Goal: Navigation & Orientation: Find specific page/section

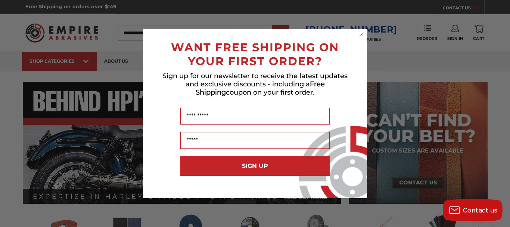
click at [363, 33] on circle "Close dialog" at bounding box center [361, 34] width 7 height 7
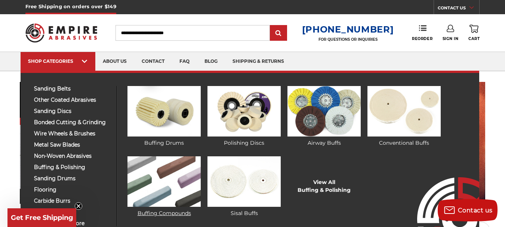
click at [156, 175] on img at bounding box center [163, 181] width 73 height 50
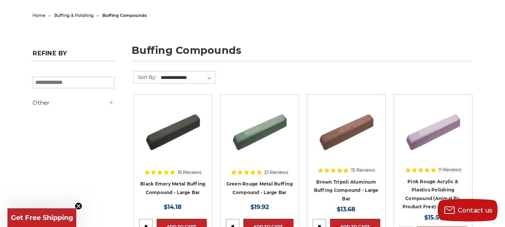
scroll to position [112, 0]
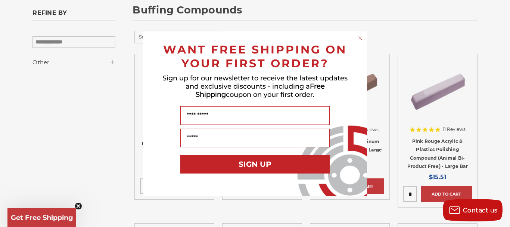
click at [359, 36] on circle "Close dialog" at bounding box center [360, 37] width 7 height 7
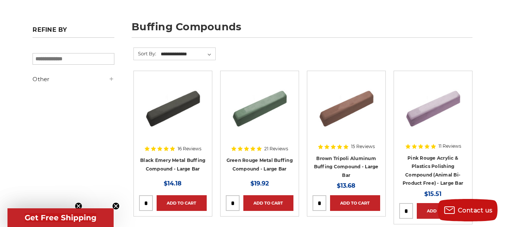
scroll to position [0, 0]
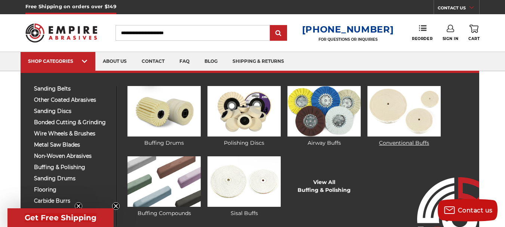
click at [403, 108] on img at bounding box center [403, 111] width 73 height 50
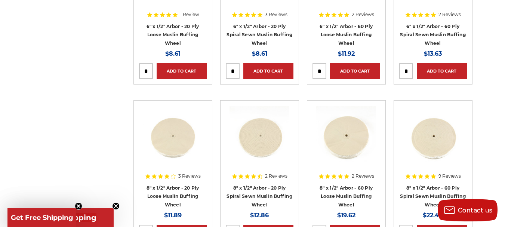
scroll to position [403, 0]
